Goal: Task Accomplishment & Management: Manage account settings

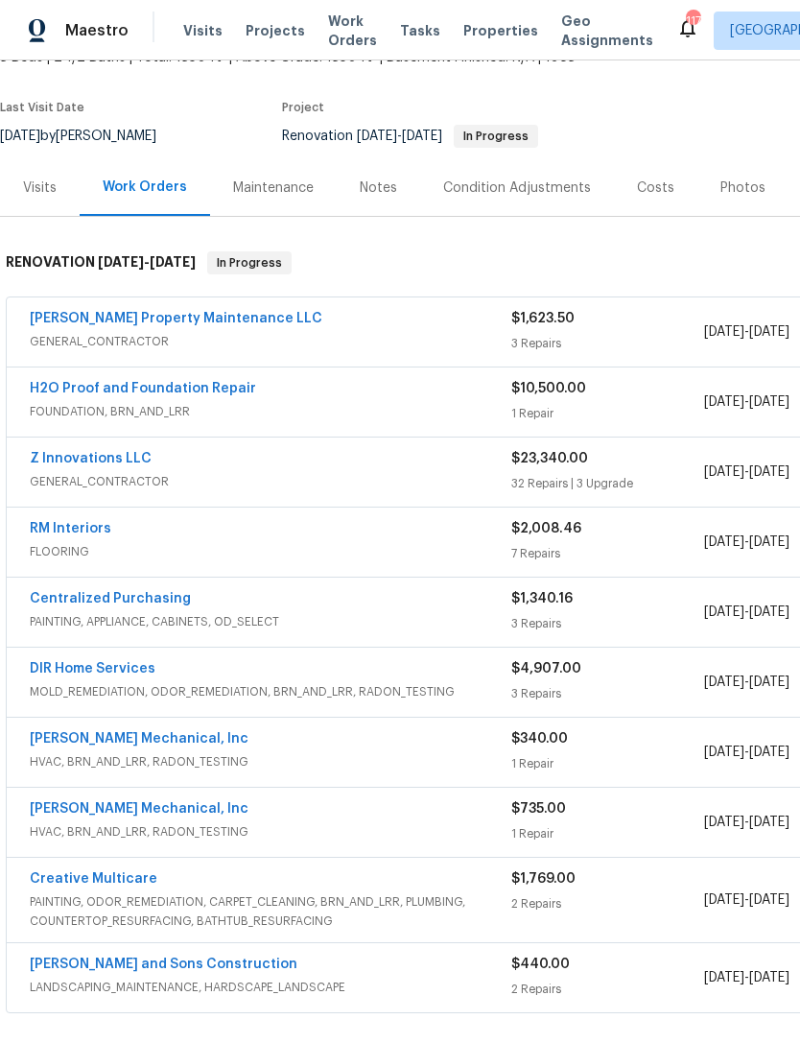
scroll to position [130, 0]
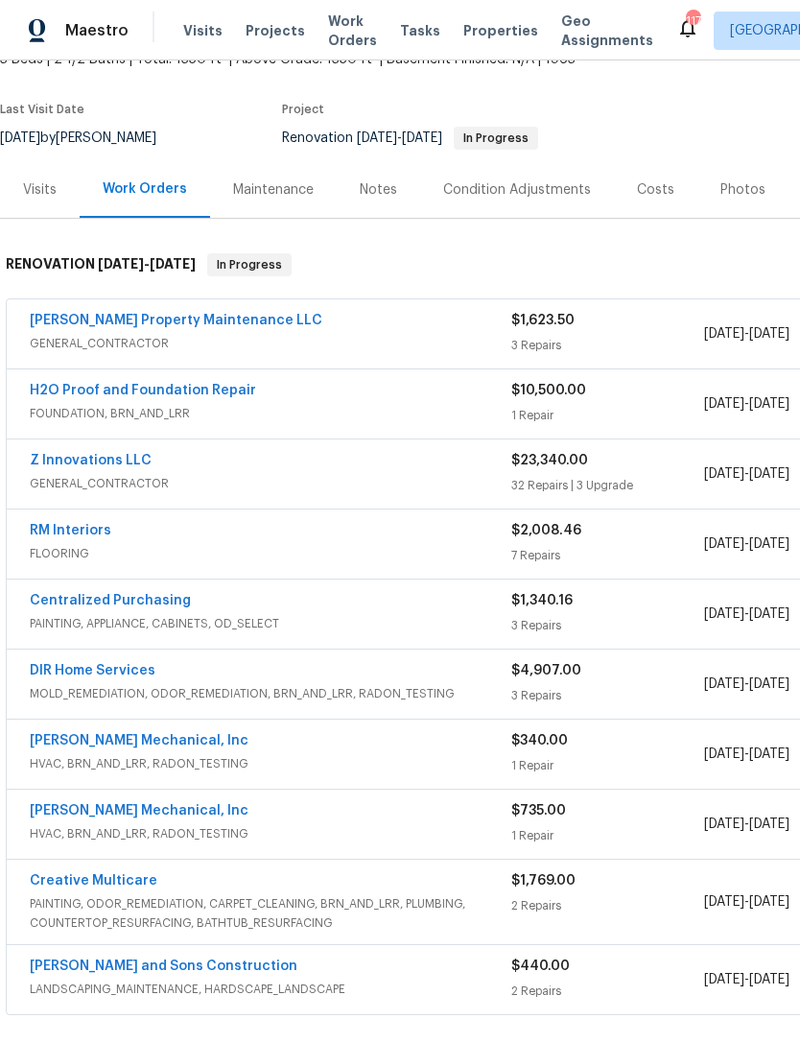
click at [353, 340] on span "GENERAL_CONTRACTOR" at bounding box center [271, 343] width 482 height 19
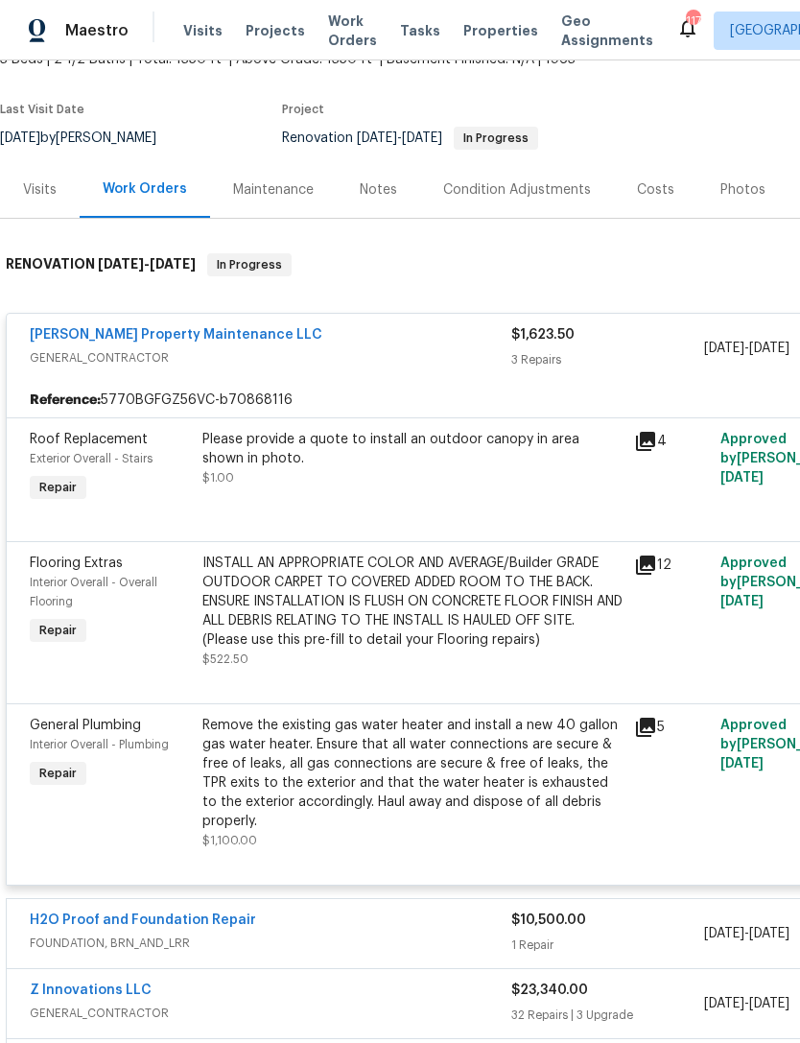
click at [645, 569] on icon at bounding box center [645, 565] width 23 height 23
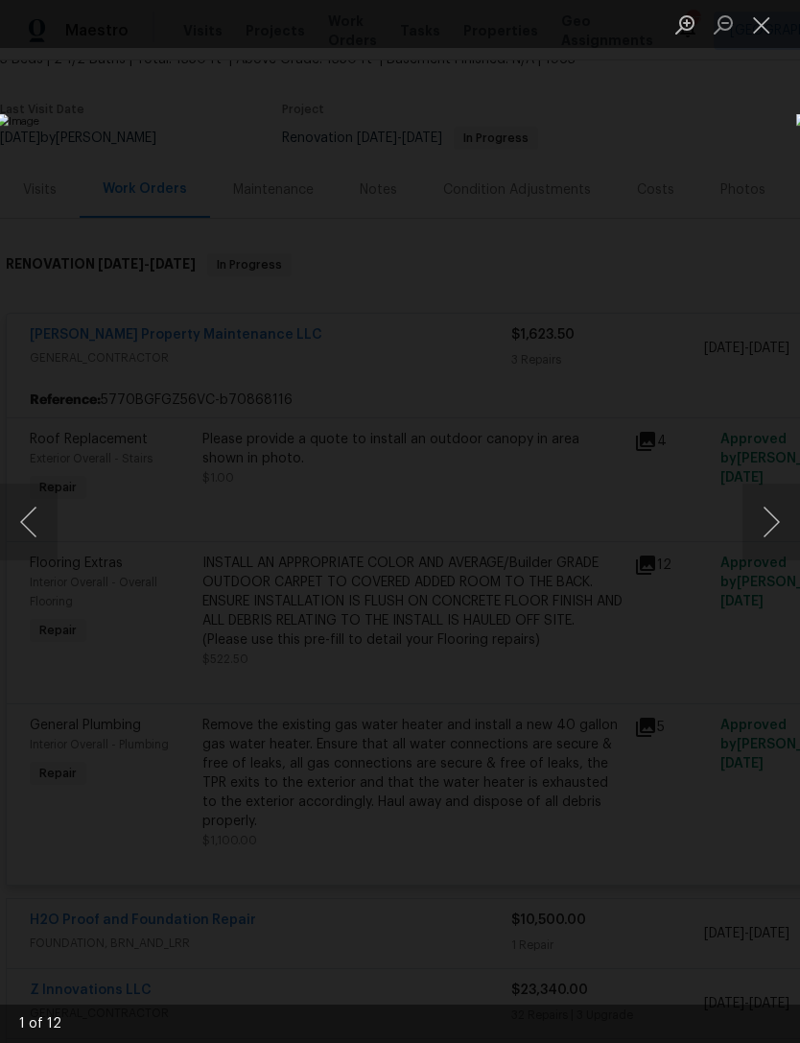
click at [767, 524] on button "Next image" at bounding box center [772, 522] width 58 height 77
click at [757, 530] on button "Next image" at bounding box center [772, 522] width 58 height 77
click at [755, 531] on button "Next image" at bounding box center [772, 522] width 58 height 77
click at [761, 532] on button "Next image" at bounding box center [772, 522] width 58 height 77
click at [753, 528] on button "Next image" at bounding box center [772, 522] width 58 height 77
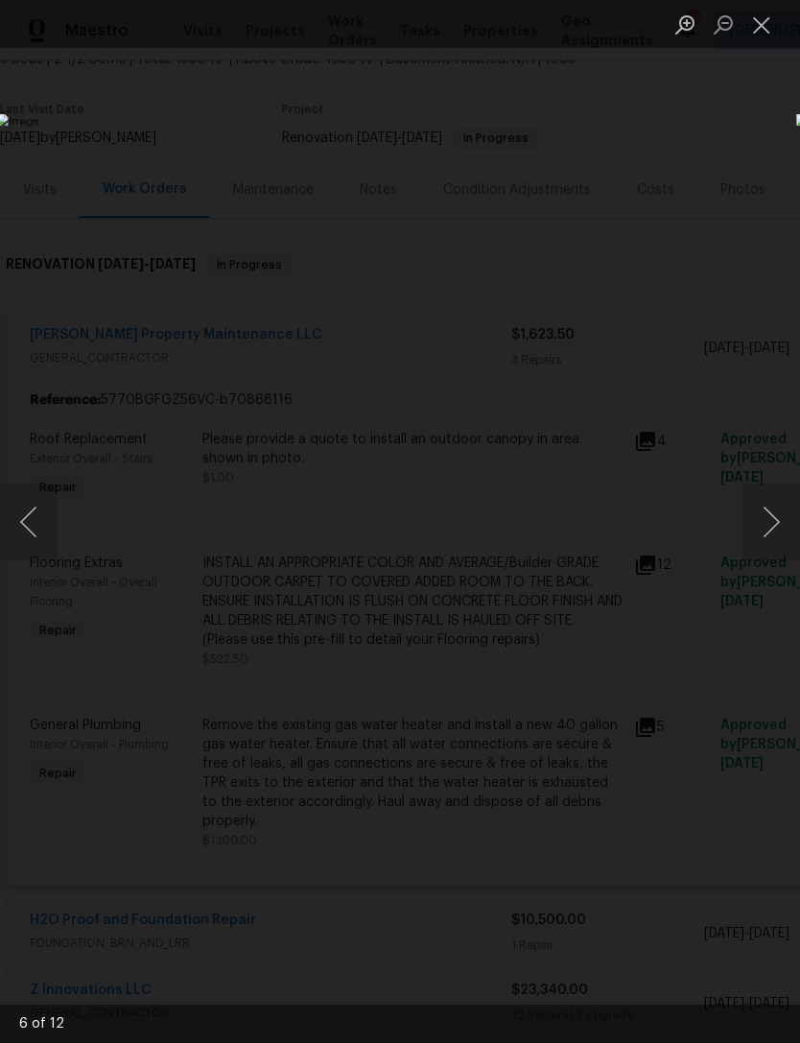
click at [755, 527] on button "Next image" at bounding box center [772, 522] width 58 height 77
click at [766, 512] on button "Next image" at bounding box center [772, 522] width 58 height 77
click at [772, 24] on button "Close lightbox" at bounding box center [762, 25] width 38 height 34
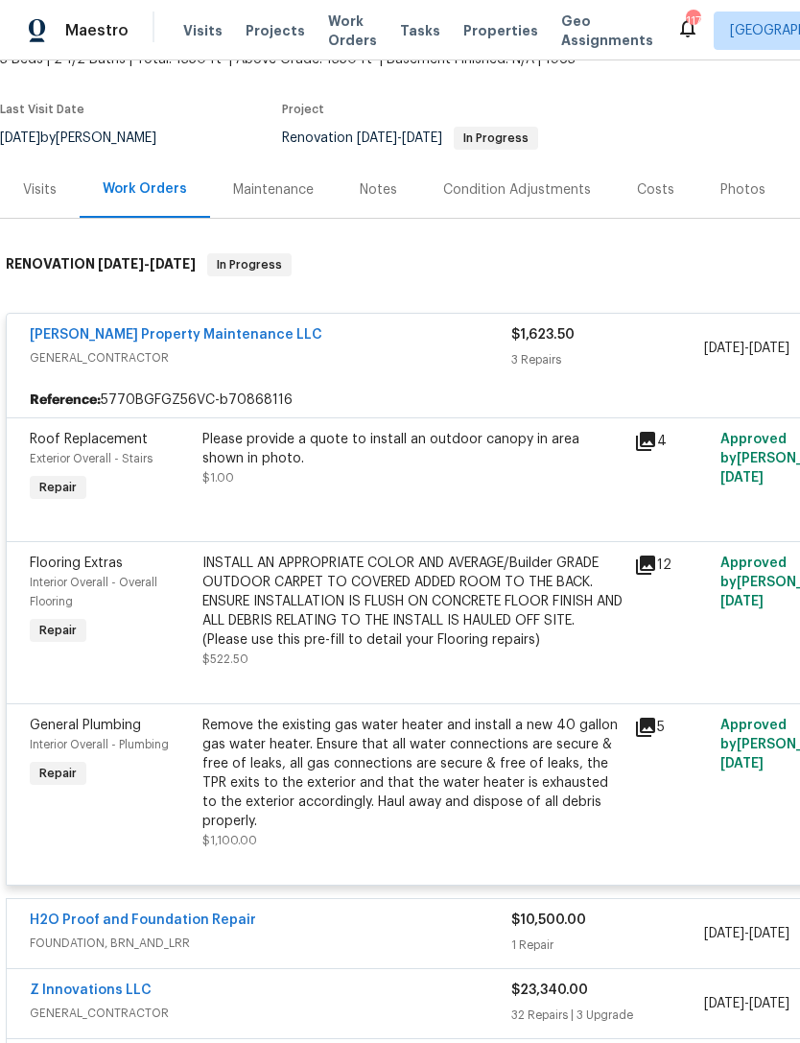
click at [146, 335] on link "[PERSON_NAME] Property Maintenance LLC" at bounding box center [176, 334] width 293 height 13
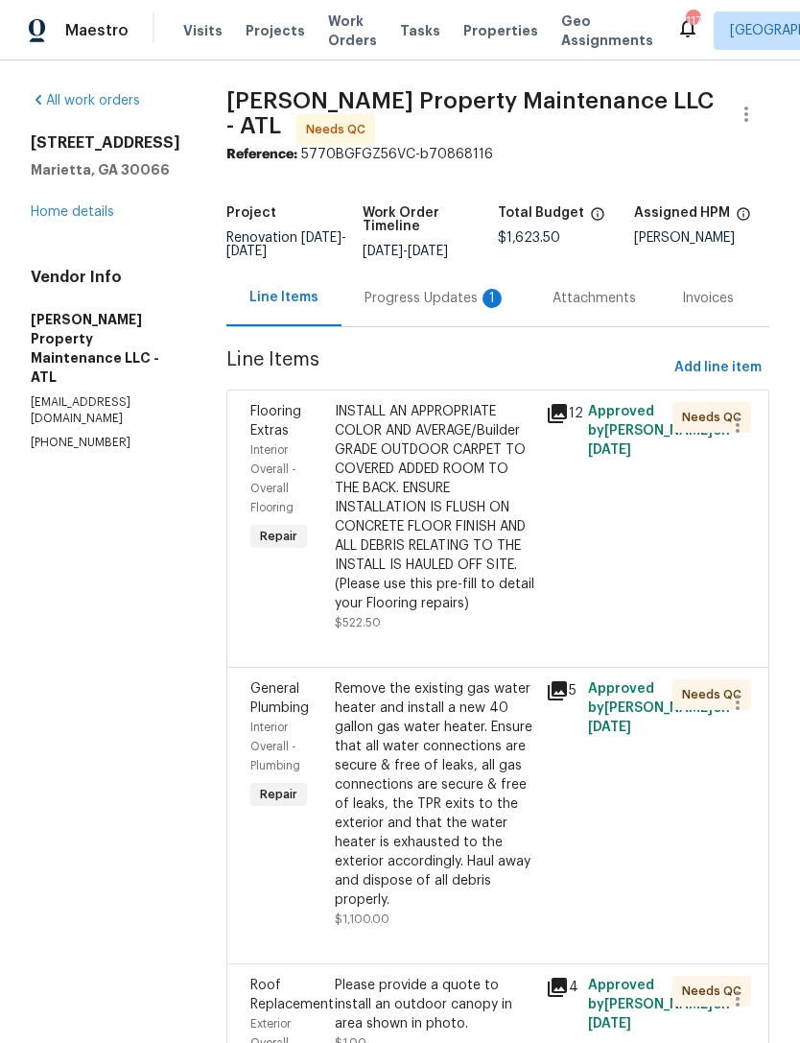
click at [411, 303] on div "Progress Updates 1" at bounding box center [436, 298] width 142 height 19
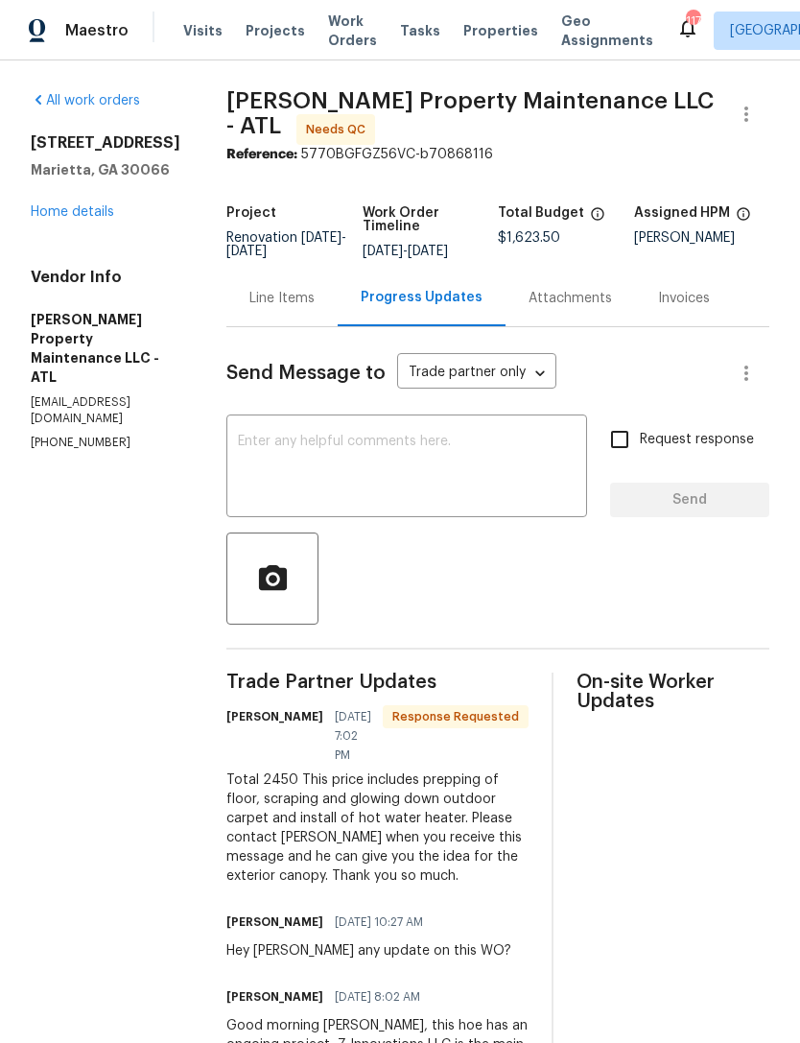
click at [84, 212] on link "Home details" at bounding box center [72, 211] width 83 height 13
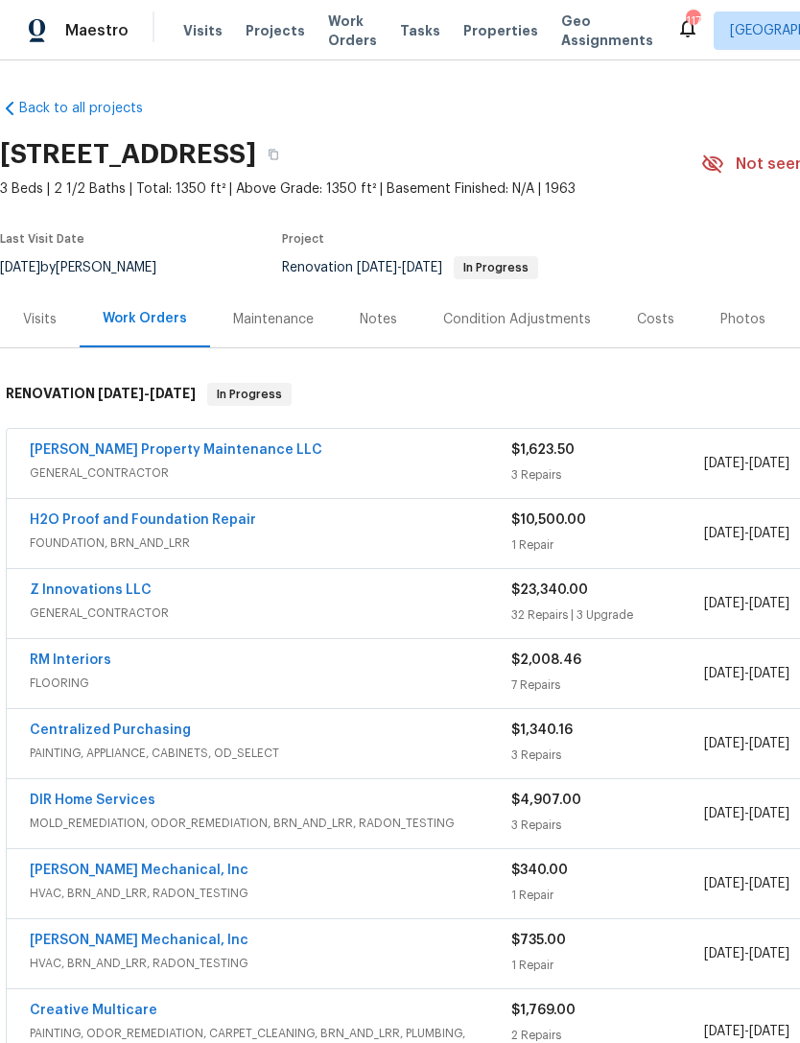
click at [641, 322] on div "Costs" at bounding box center [655, 319] width 37 height 19
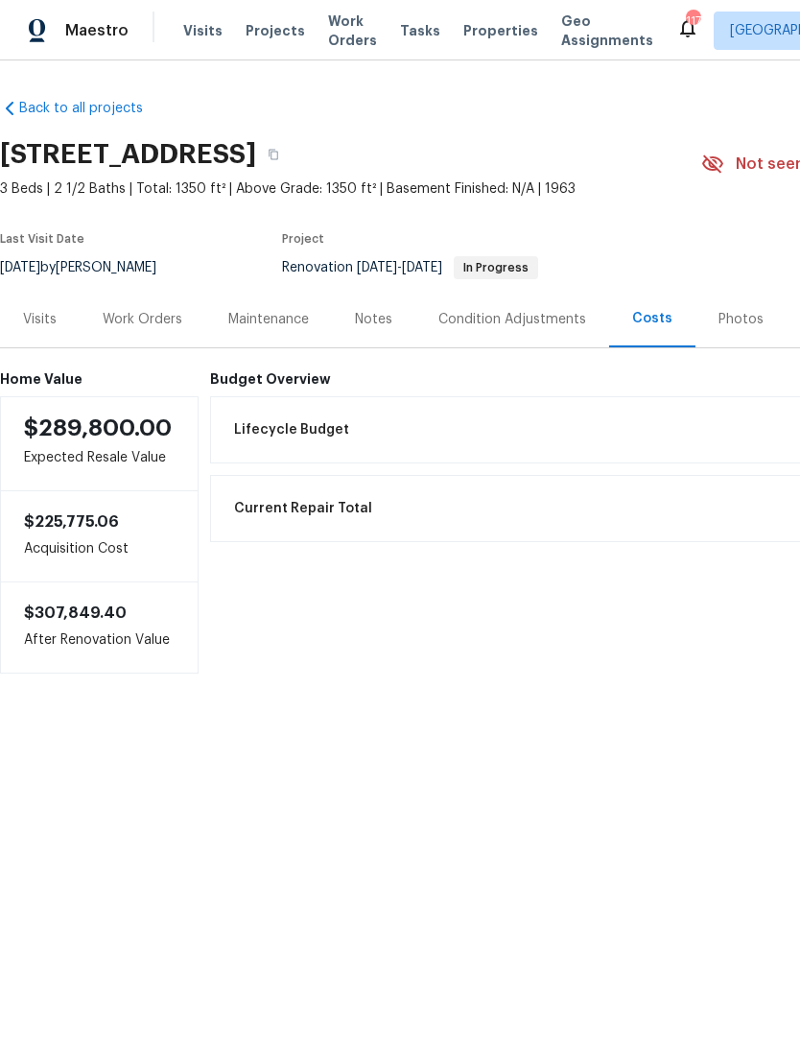
click at [42, 323] on div "Visits" at bounding box center [40, 319] width 34 height 19
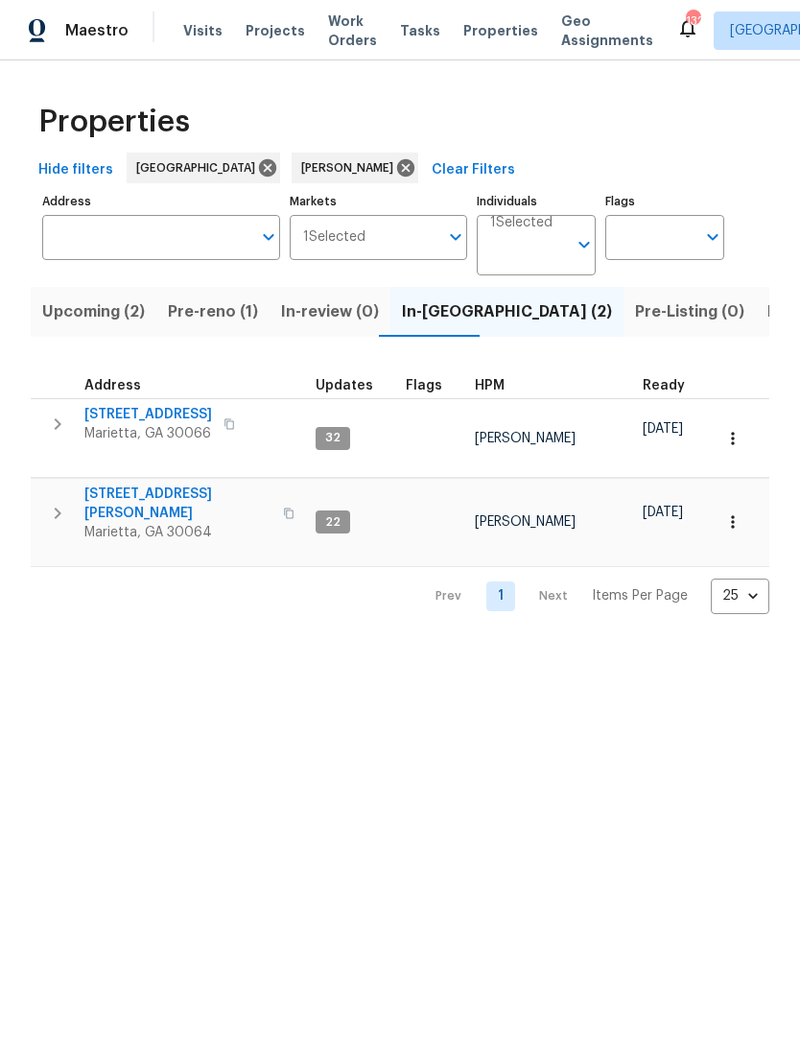
click at [213, 321] on span "Pre-reno (1)" at bounding box center [213, 311] width 90 height 27
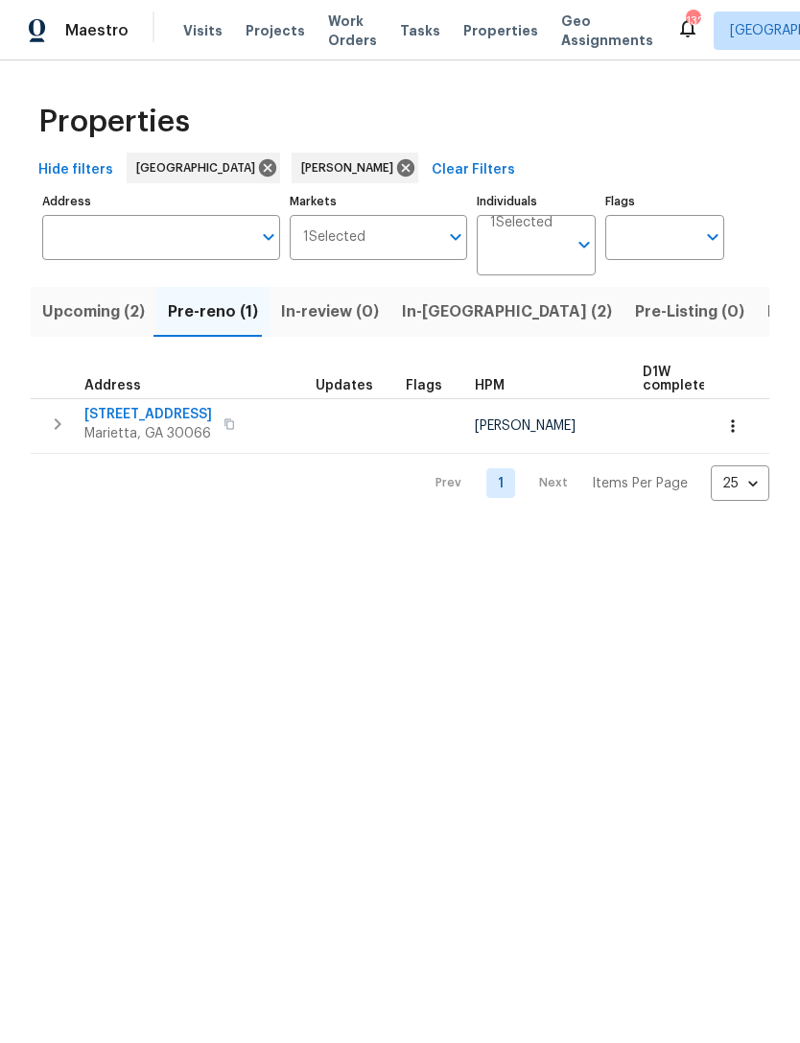
click at [445, 319] on span "In-reno (2)" at bounding box center [507, 311] width 210 height 27
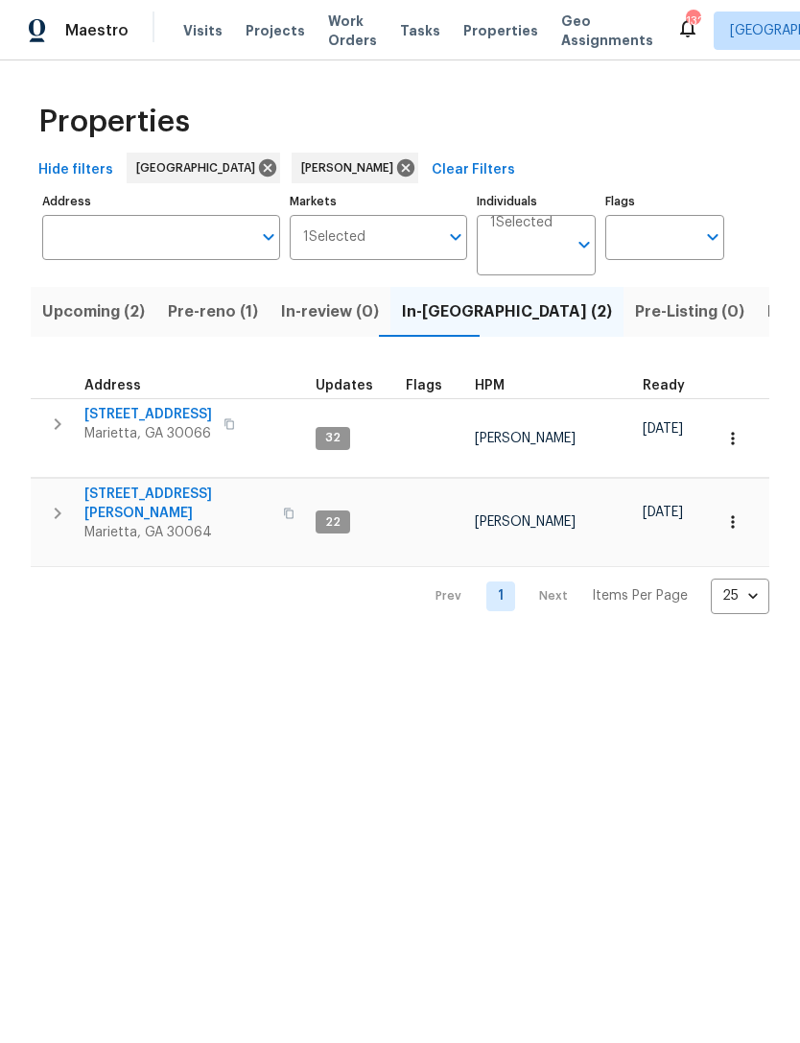
scroll to position [15, 0]
click at [141, 405] on span "[STREET_ADDRESS]" at bounding box center [148, 414] width 128 height 19
click at [147, 484] on span "3526 W Hampton Dr NW" at bounding box center [177, 503] width 187 height 38
click at [142, 424] on span "Marietta, GA 30066" at bounding box center [148, 433] width 128 height 19
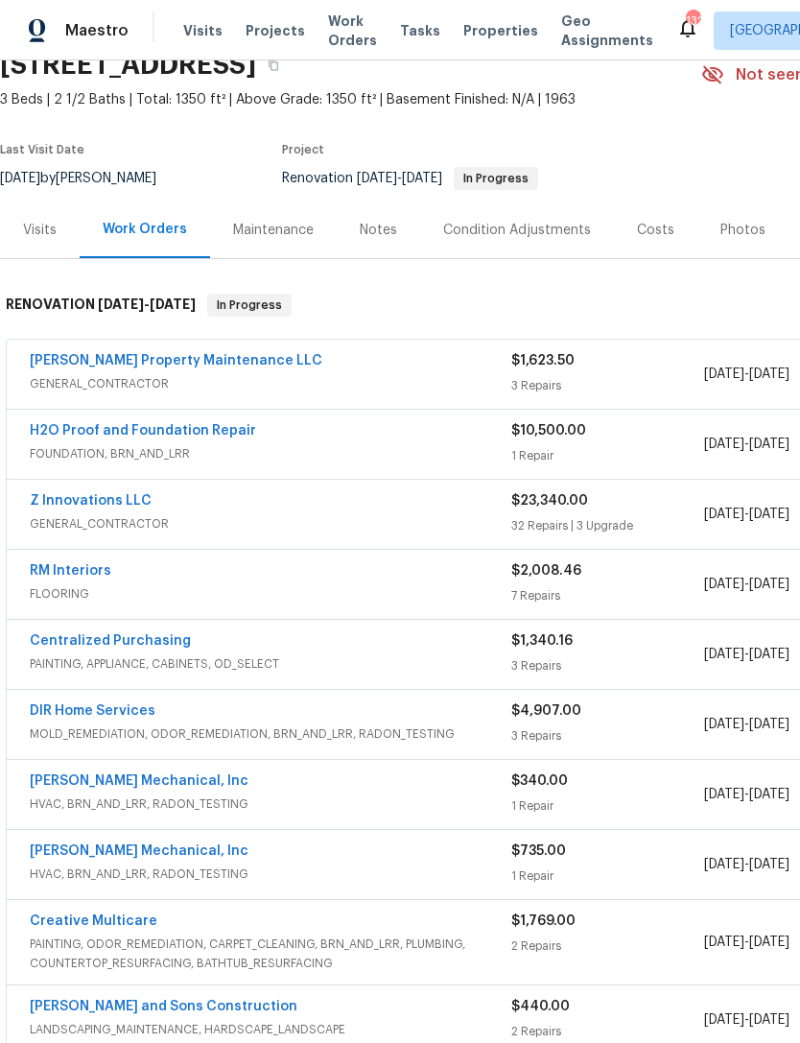
scroll to position [89, 0]
click at [285, 453] on span "FOUNDATION, BRN_AND_LRR" at bounding box center [271, 453] width 482 height 19
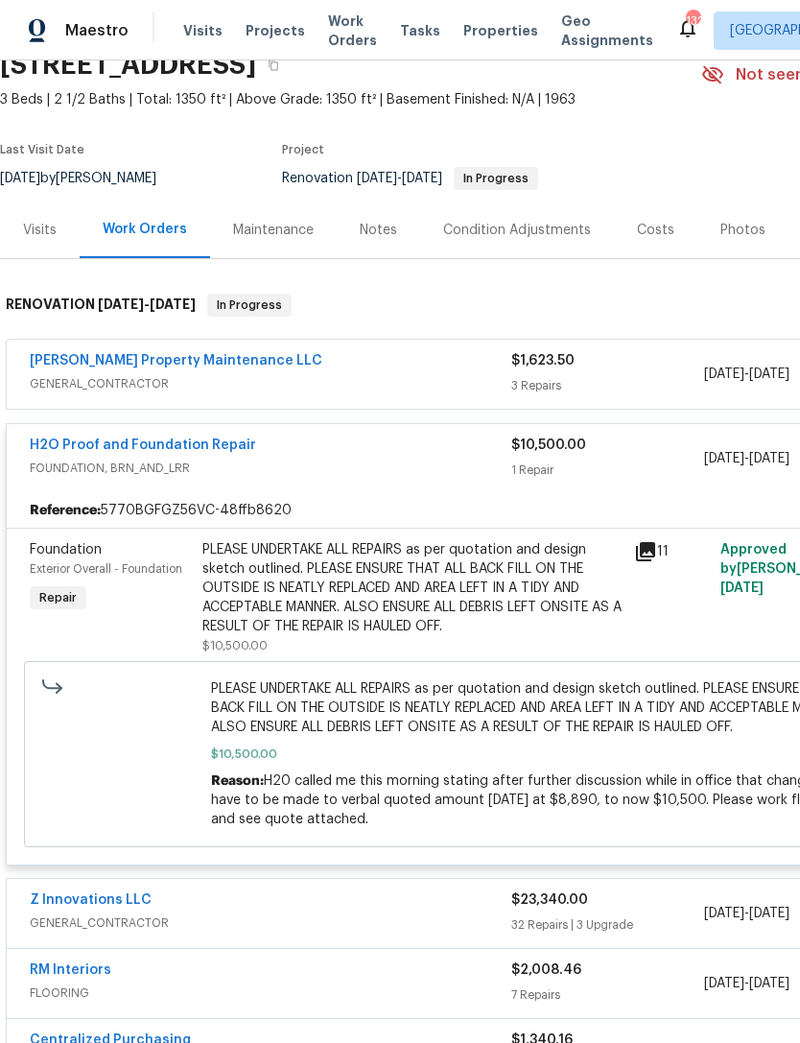
click at [98, 446] on link "H2O Proof and Foundation Repair" at bounding box center [143, 444] width 226 height 13
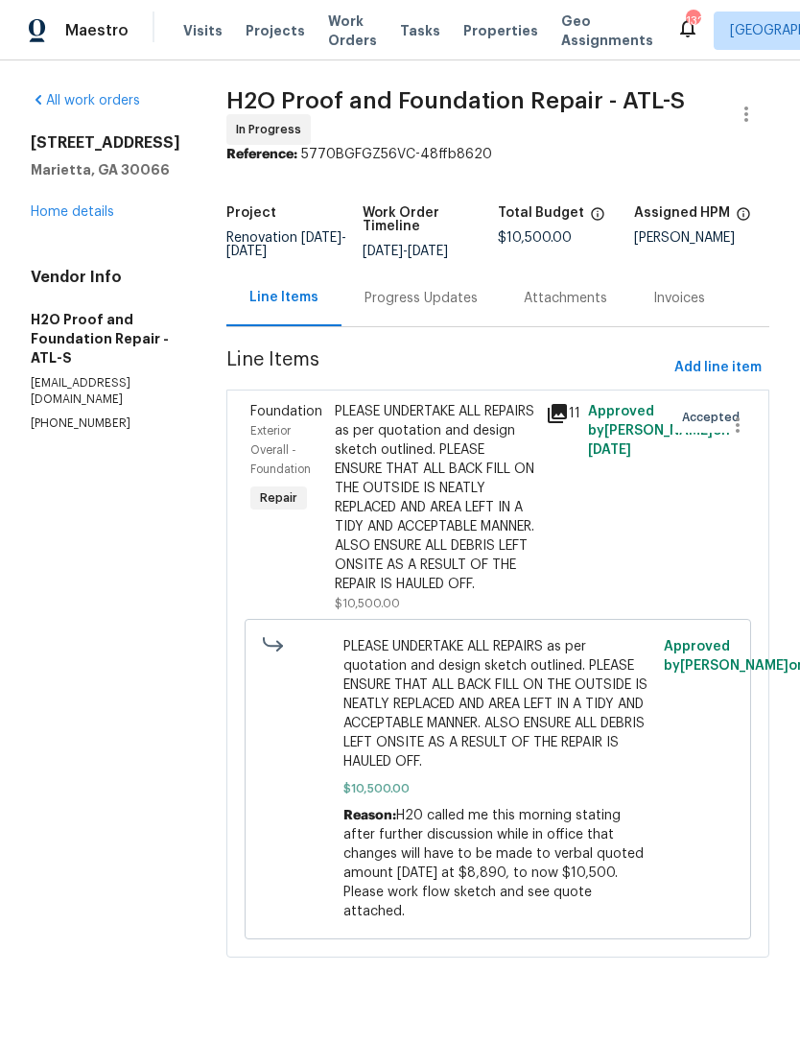
click at [54, 219] on link "Home details" at bounding box center [72, 211] width 83 height 13
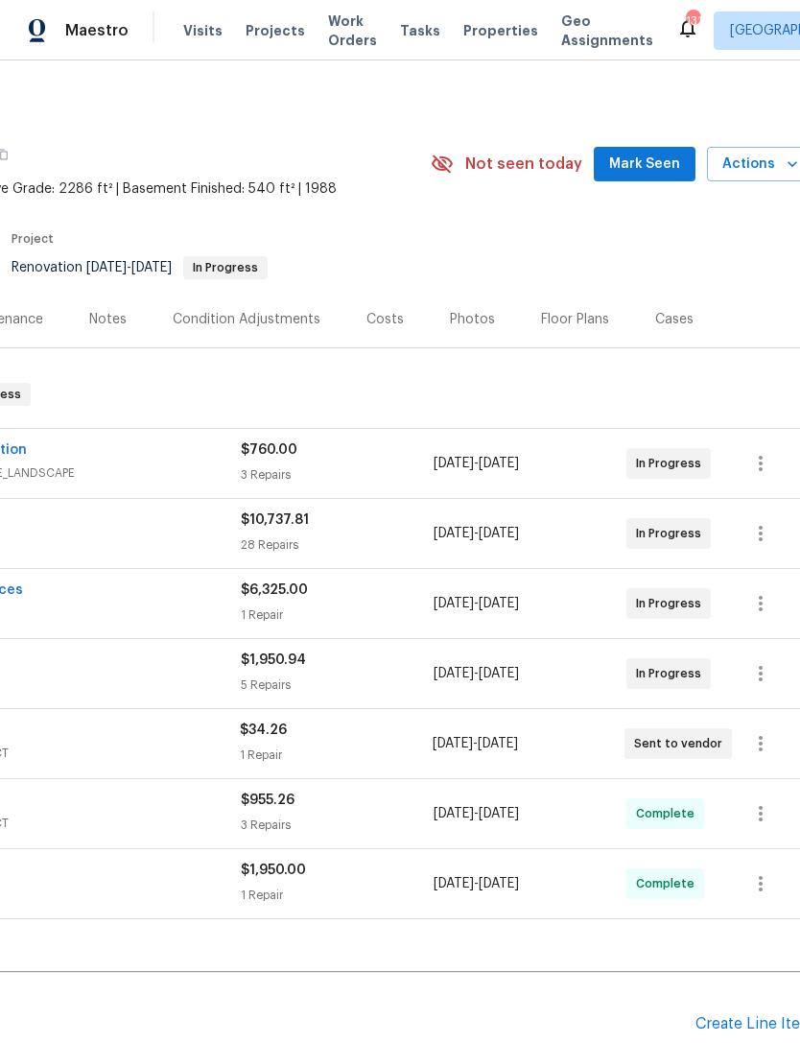
scroll to position [2, 268]
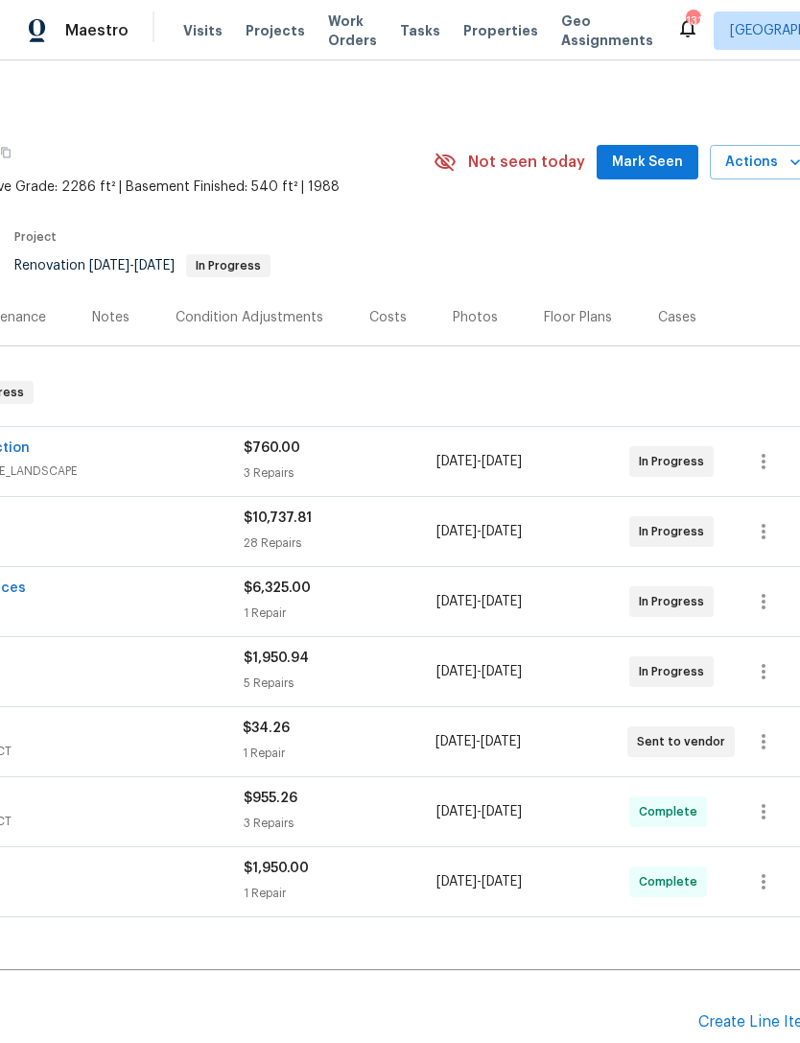
click at [650, 174] on button "Mark Seen" at bounding box center [648, 162] width 102 height 35
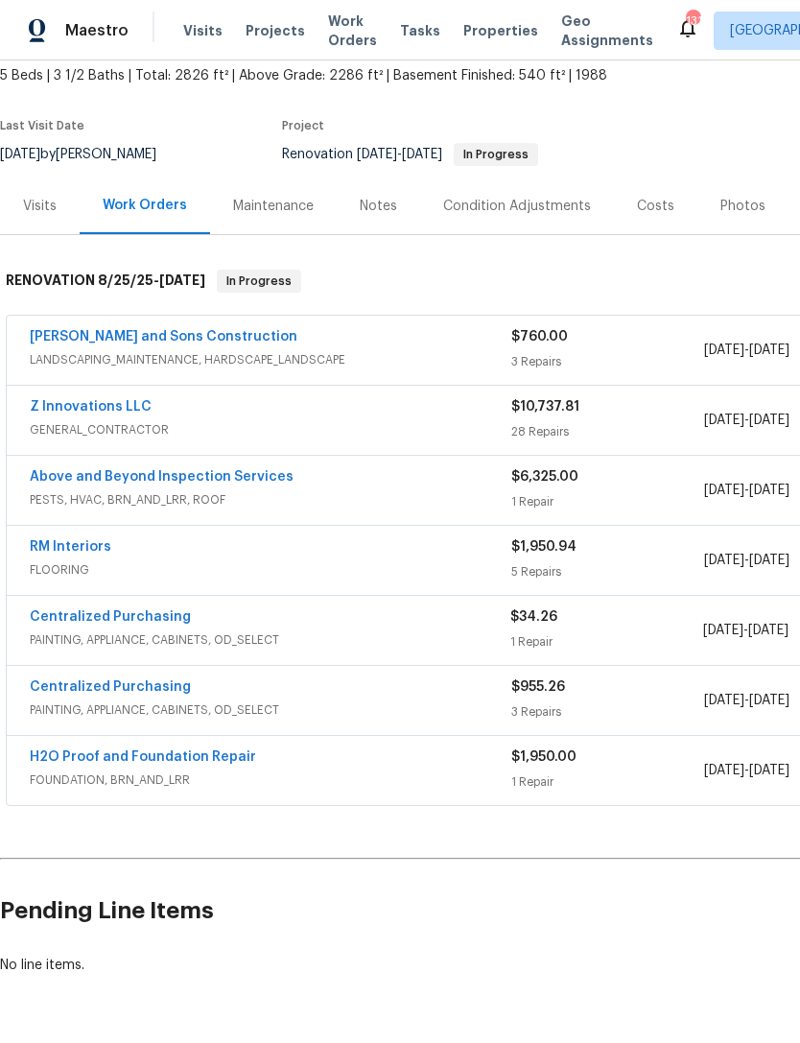
scroll to position [113, 0]
click at [34, 201] on div "Visits" at bounding box center [40, 206] width 34 height 19
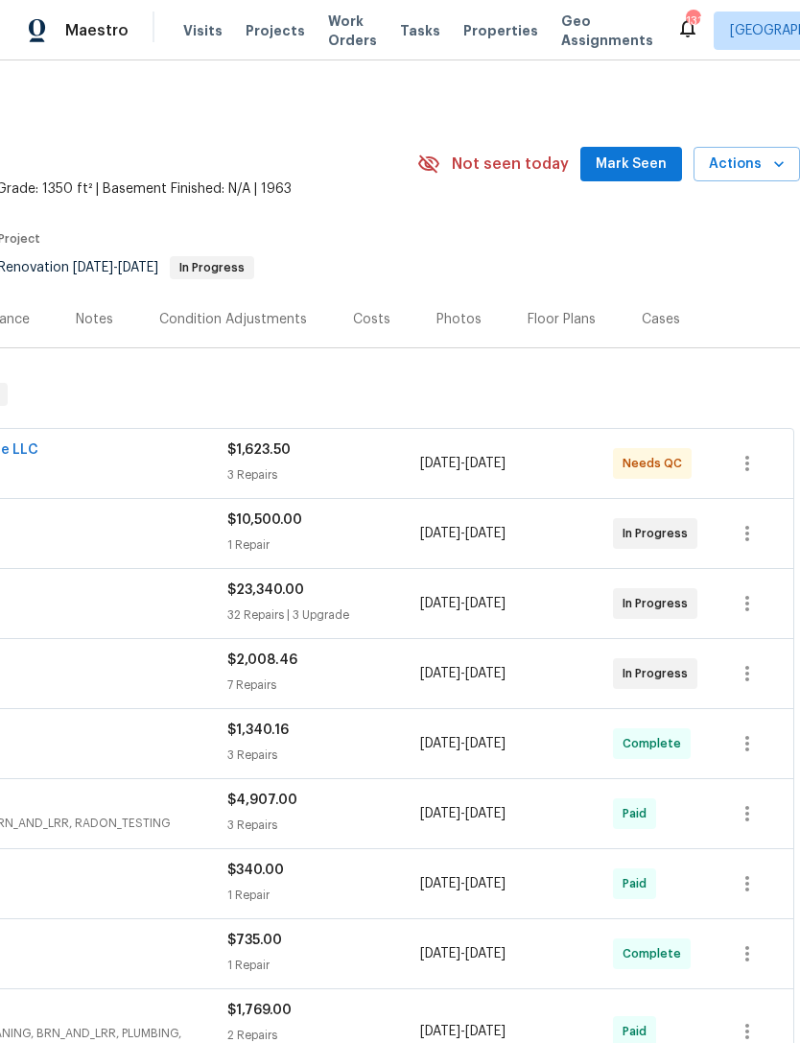
scroll to position [0, 284]
click at [646, 160] on span "Mark Seen" at bounding box center [631, 165] width 71 height 24
